Goal: Navigation & Orientation: Find specific page/section

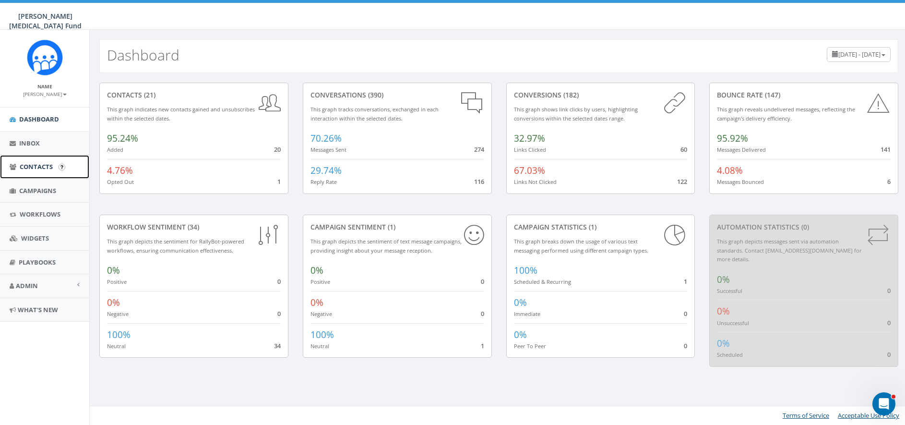
click at [41, 163] on span "Contacts" at bounding box center [36, 166] width 33 height 9
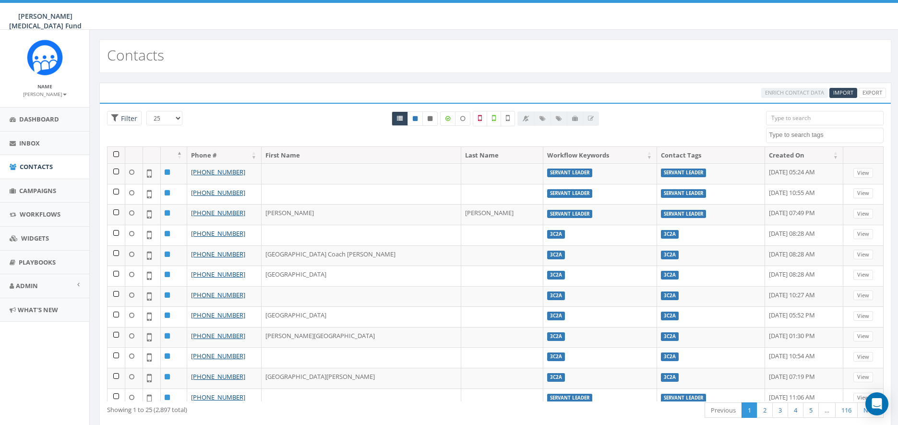
select select
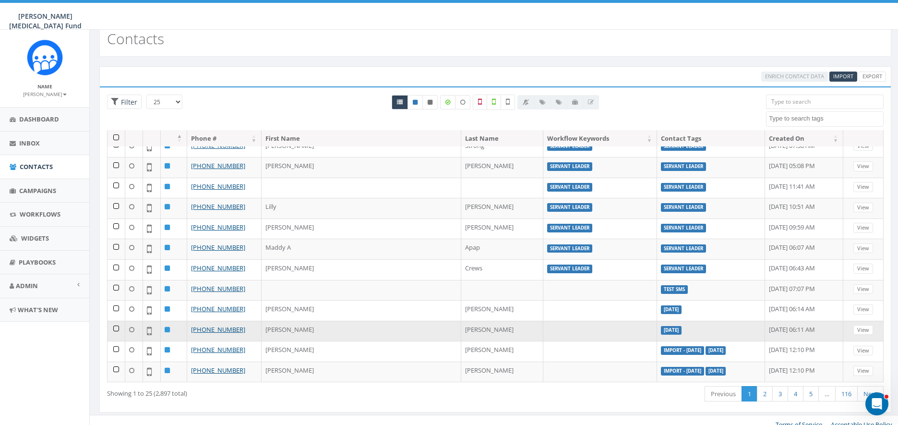
scroll to position [25, 0]
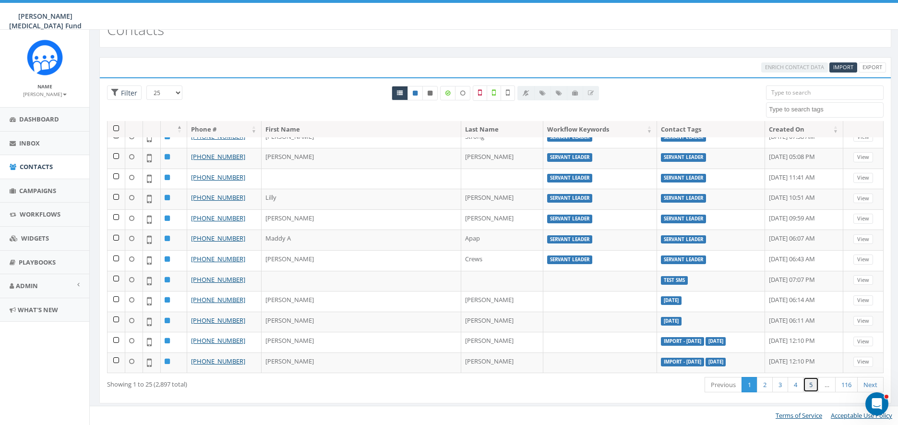
click at [808, 384] on link "5" at bounding box center [811, 385] width 16 height 16
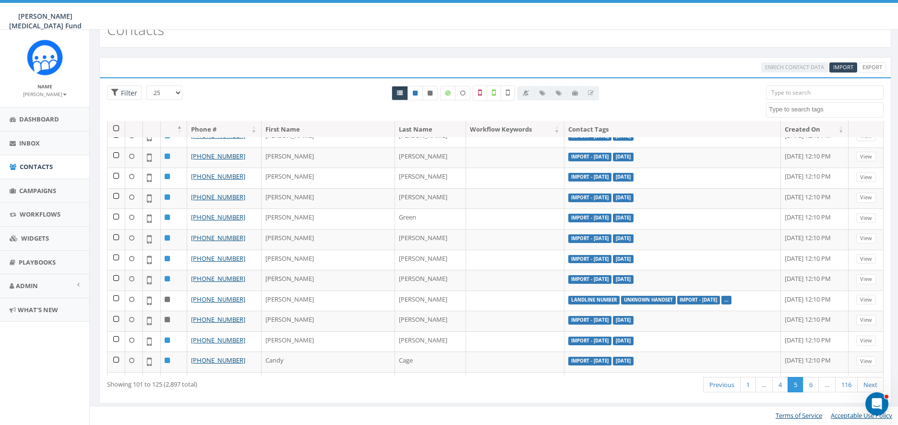
scroll to position [84, 0]
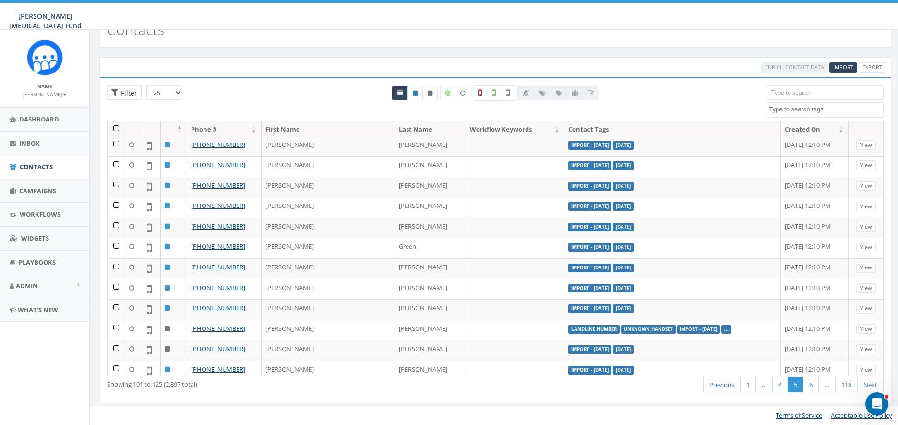
click at [794, 110] on textarea "Search" at bounding box center [826, 109] width 114 height 9
type textarea "l"
type textarea "tour"
select select "UVA Tour"
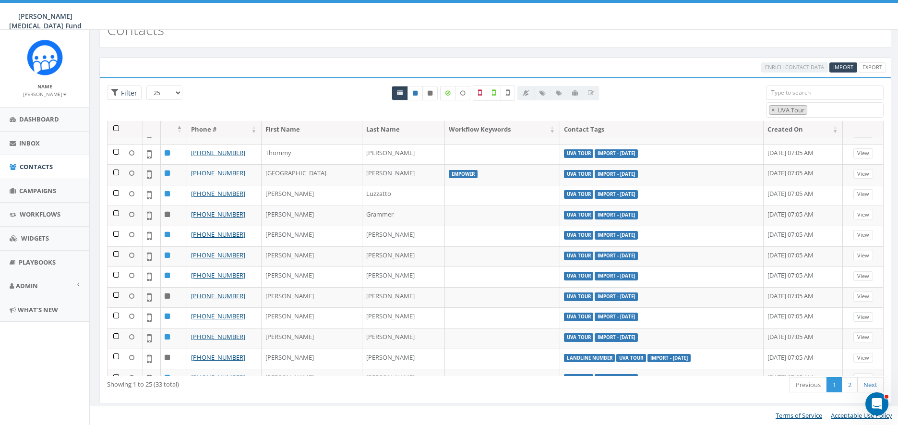
scroll to position [0, 0]
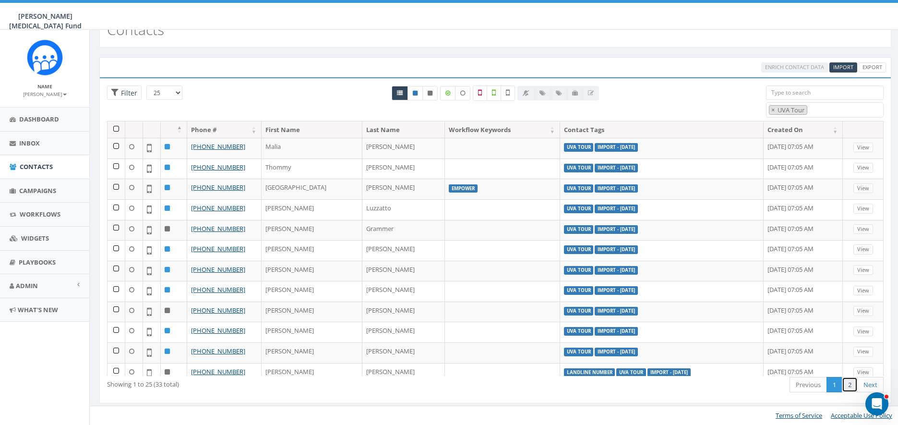
click at [846, 384] on link "2" at bounding box center [850, 385] width 16 height 16
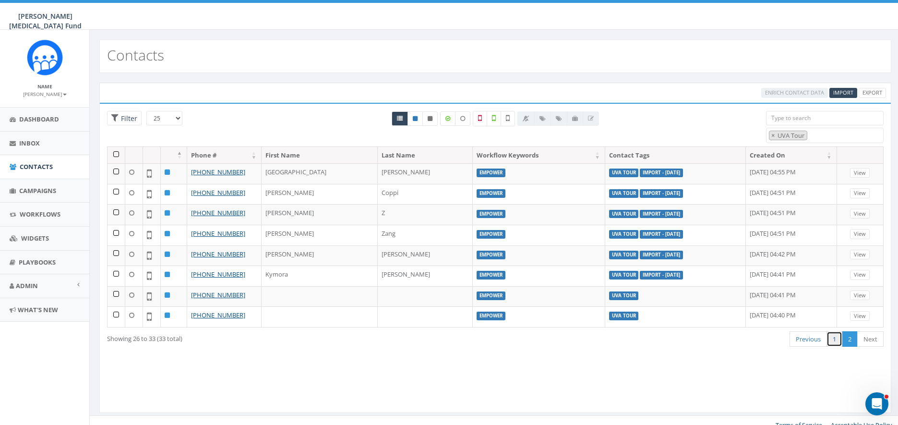
click at [835, 339] on link "1" at bounding box center [834, 339] width 16 height 16
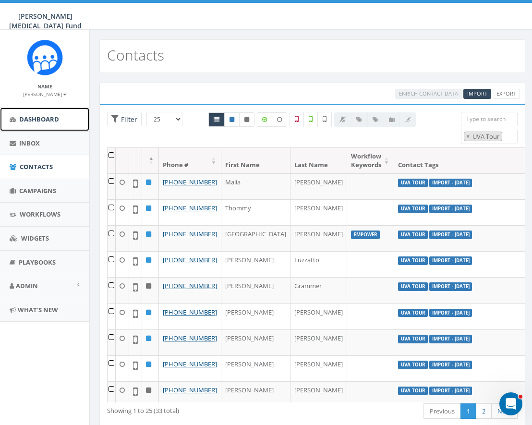
click at [45, 118] on span "Dashboard" at bounding box center [39, 119] width 40 height 9
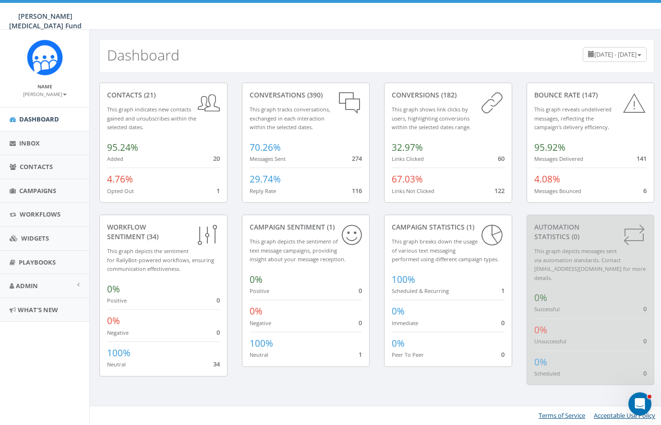
click at [58, 95] on small "[PERSON_NAME]" at bounding box center [45, 94] width 44 height 7
click at [36, 121] on link "Sign Out" at bounding box center [48, 121] width 76 height 12
